Goal: Information Seeking & Learning: Learn about a topic

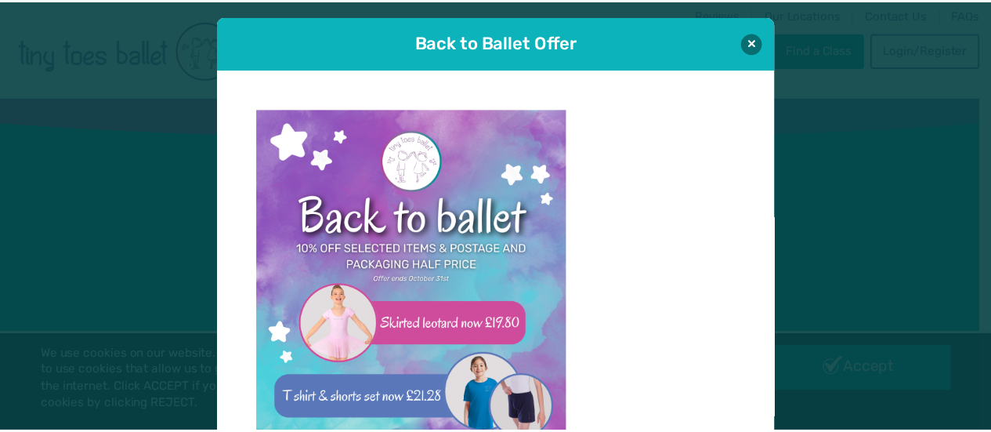
scroll to position [16, 0]
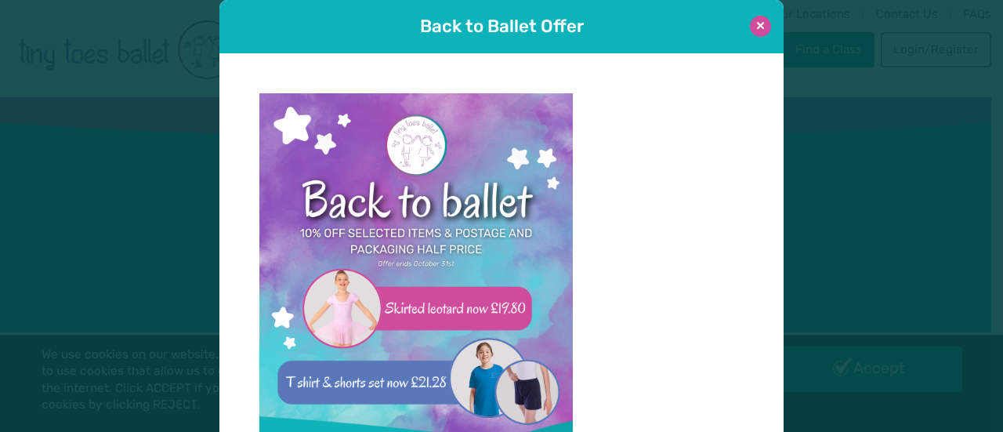
click at [754, 24] on button at bounding box center [760, 26] width 21 height 21
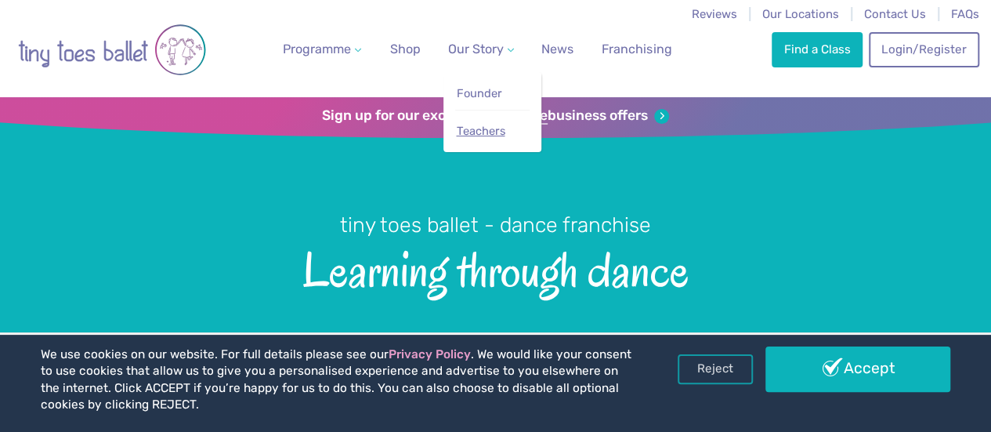
click at [481, 136] on span "Teachers" at bounding box center [480, 131] width 49 height 14
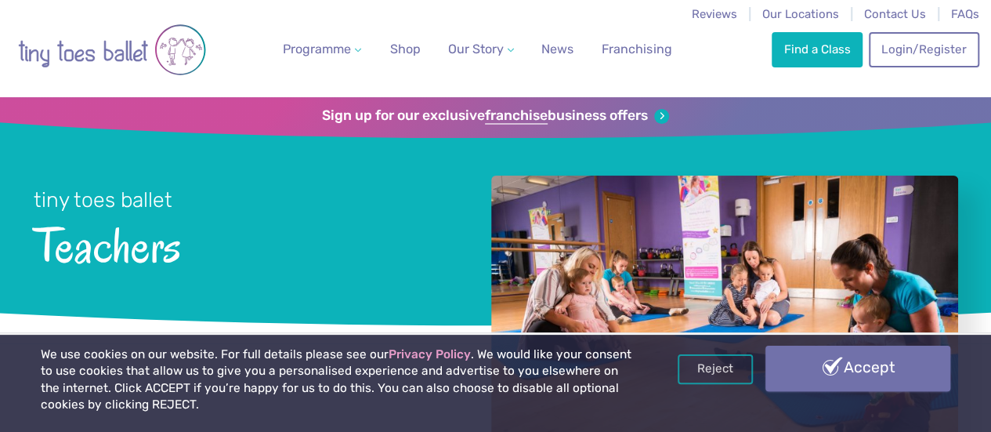
click at [898, 359] on link "Accept" at bounding box center [858, 368] width 185 height 45
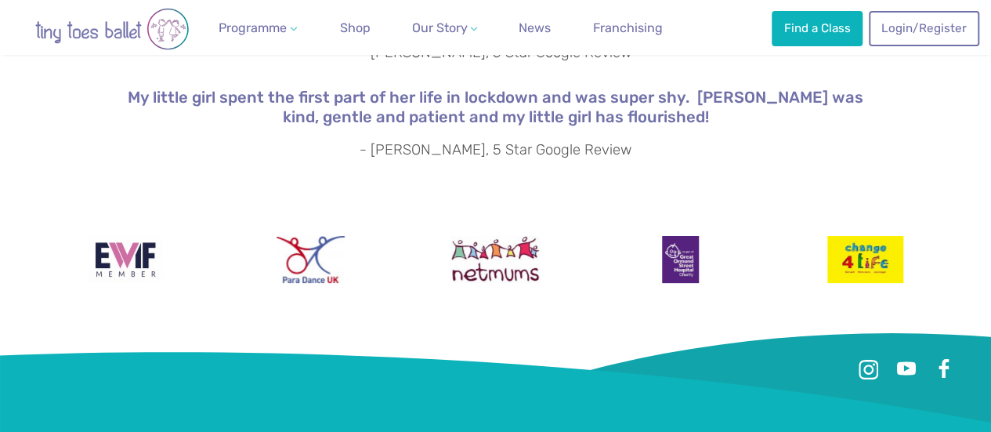
scroll to position [3161, 0]
